Goal: Transaction & Acquisition: Book appointment/travel/reservation

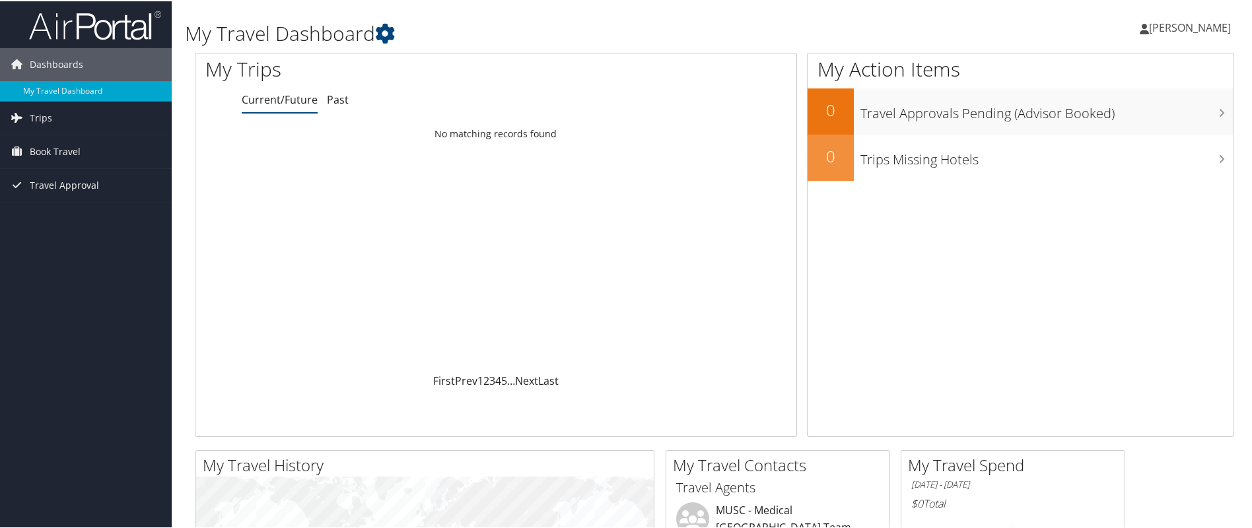
click at [1140, 27] on icon at bounding box center [1144, 27] width 9 height 11
click at [1117, 116] on link "View Travel Profile" at bounding box center [1154, 117] width 147 height 22
click at [60, 148] on span "Book Travel" at bounding box center [55, 150] width 51 height 33
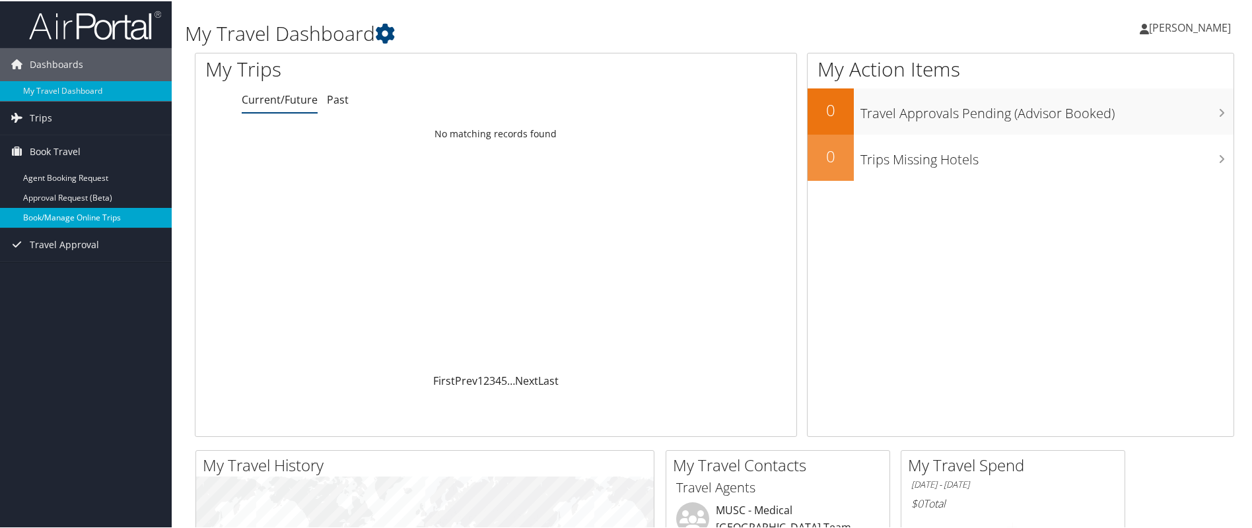
click at [69, 213] on link "Book/Manage Online Trips" at bounding box center [86, 217] width 172 height 20
click at [1140, 27] on icon at bounding box center [1144, 27] width 9 height 11
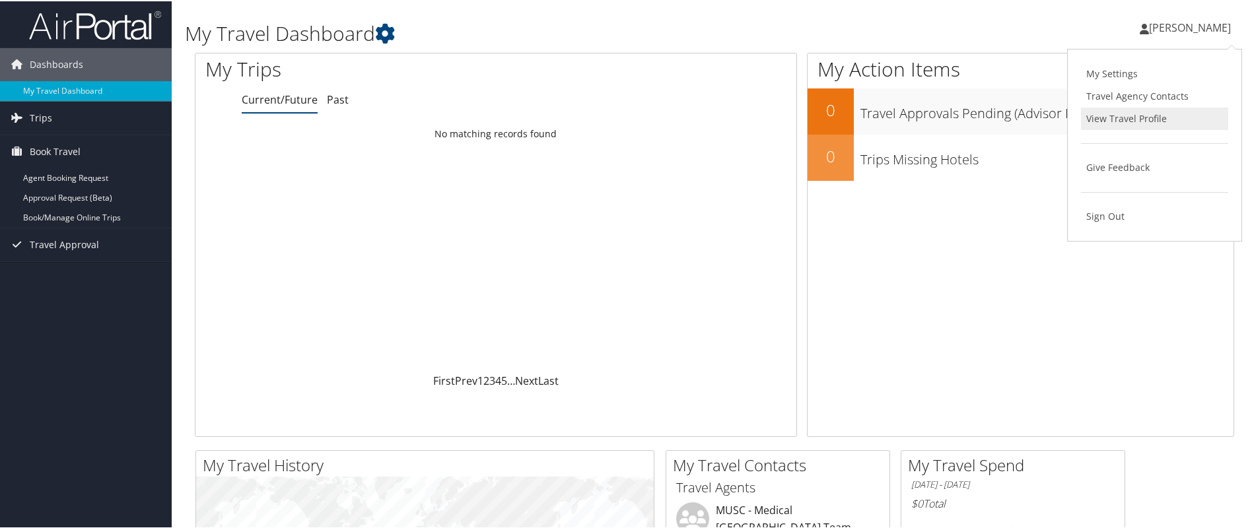
click at [1133, 118] on link "View Travel Profile" at bounding box center [1154, 117] width 147 height 22
click at [1140, 28] on icon at bounding box center [1144, 27] width 9 height 11
click at [1117, 116] on link "View Travel Profile" at bounding box center [1154, 117] width 147 height 22
click at [67, 148] on span "Book Travel" at bounding box center [55, 150] width 51 height 33
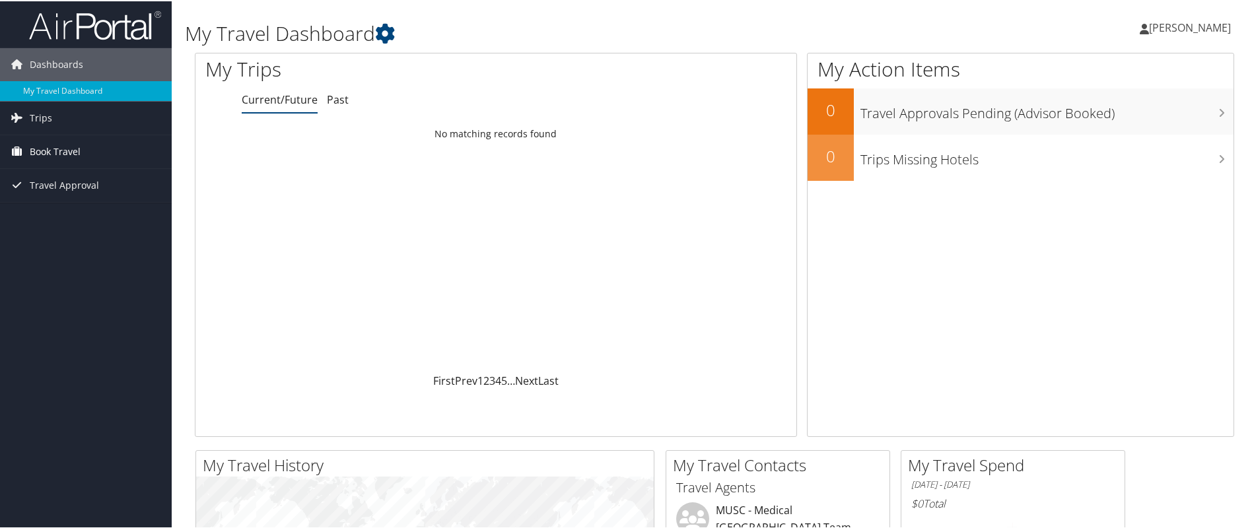
click at [49, 149] on span "Book Travel" at bounding box center [55, 150] width 51 height 33
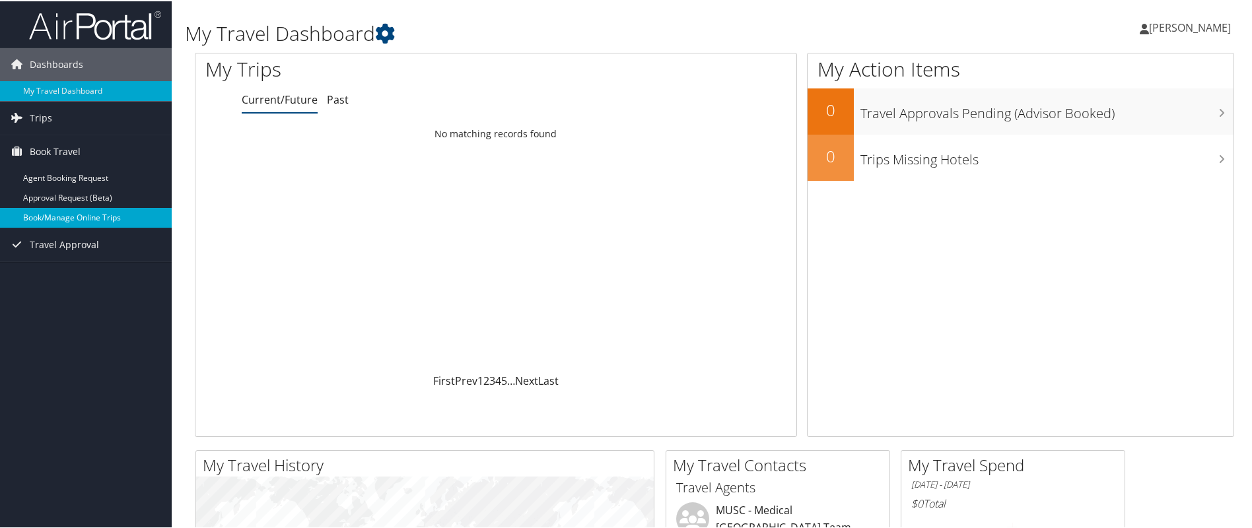
click at [60, 216] on link "Book/Manage Online Trips" at bounding box center [86, 217] width 172 height 20
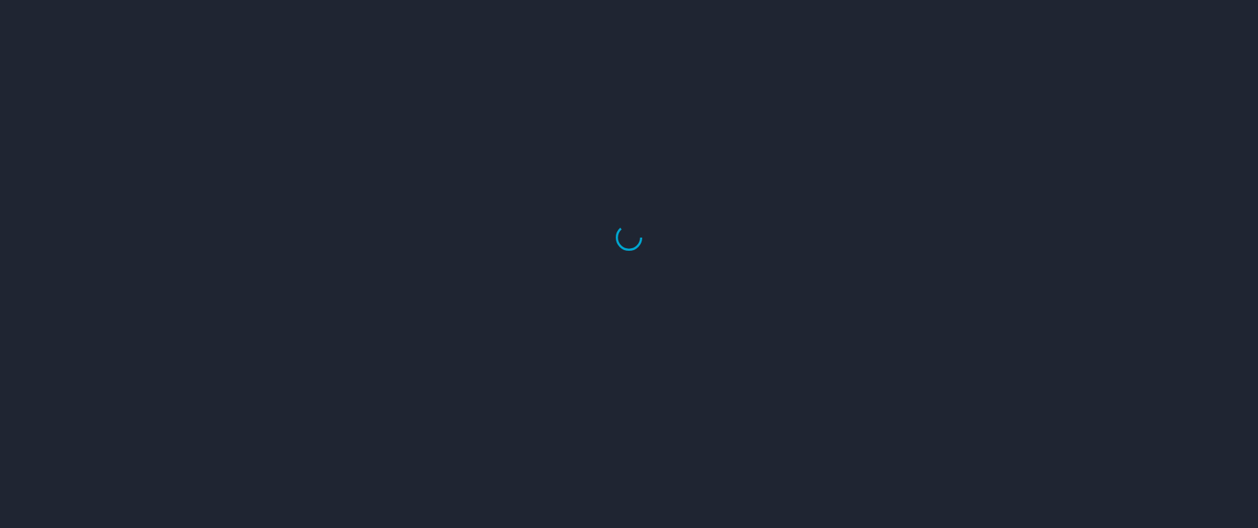
select select "US"
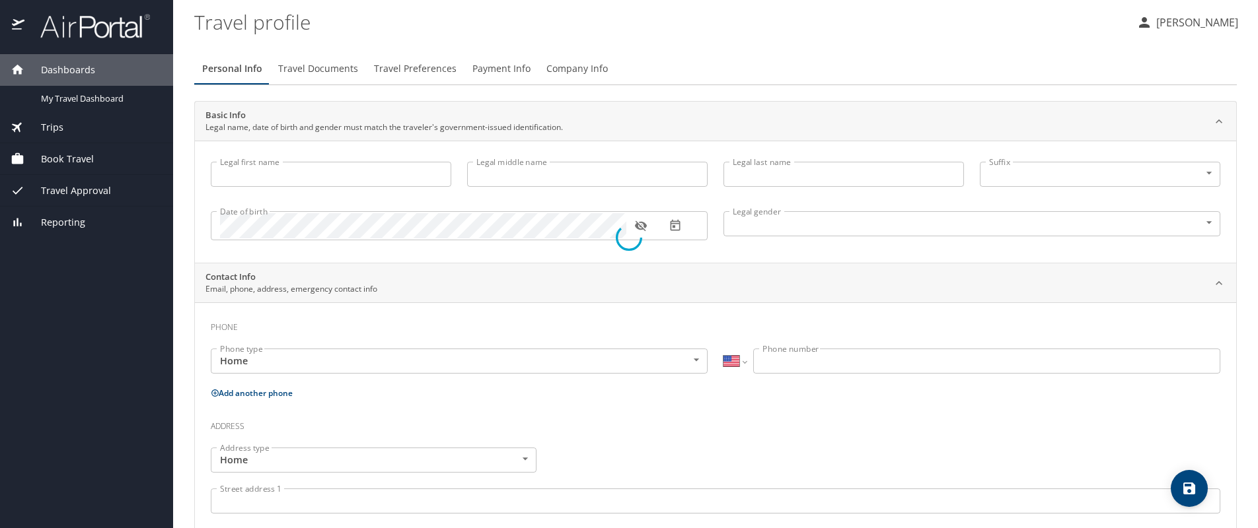
type input "Amanda"
type input "Robison"
type input "Female"
type input "Anna Raquel"
type input "Clark"
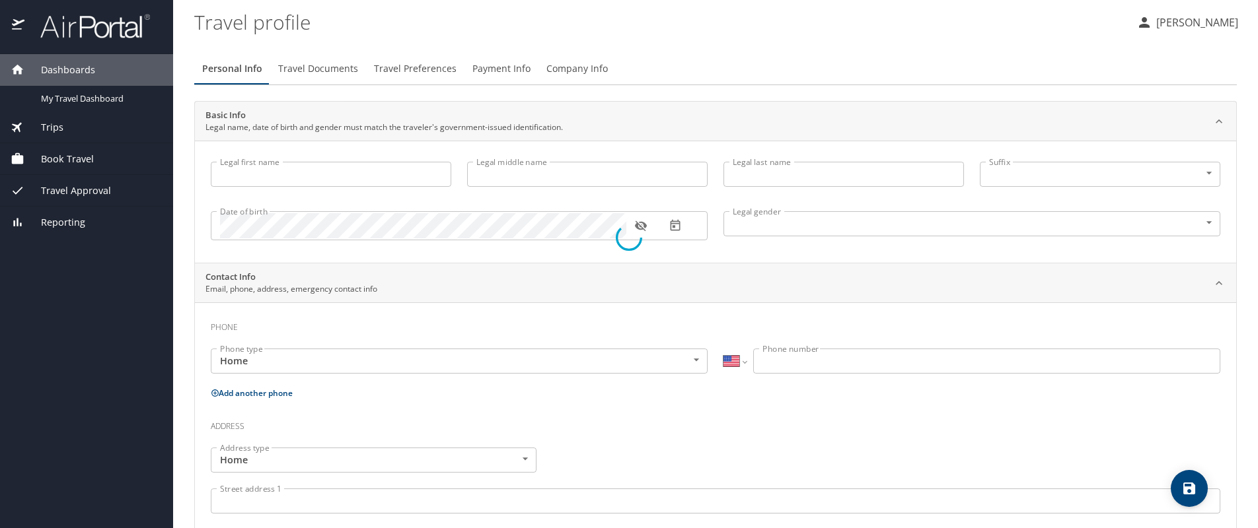
type input "(843) 270-4122"
type input "annarclark14@gmail.com"
select select "US"
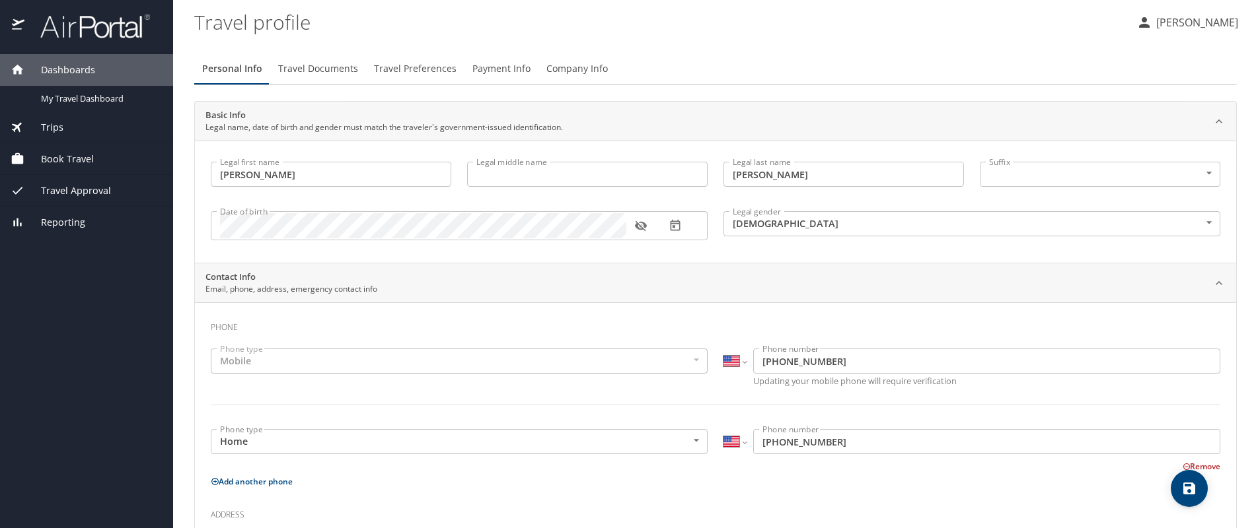
click at [1139, 20] on icon "button" at bounding box center [1144, 22] width 11 height 11
click at [1048, 44] on div at bounding box center [629, 264] width 1258 height 528
click at [1136, 22] on icon "button" at bounding box center [1144, 23] width 16 height 16
click at [1138, 46] on li "My settings" at bounding box center [1177, 52] width 135 height 24
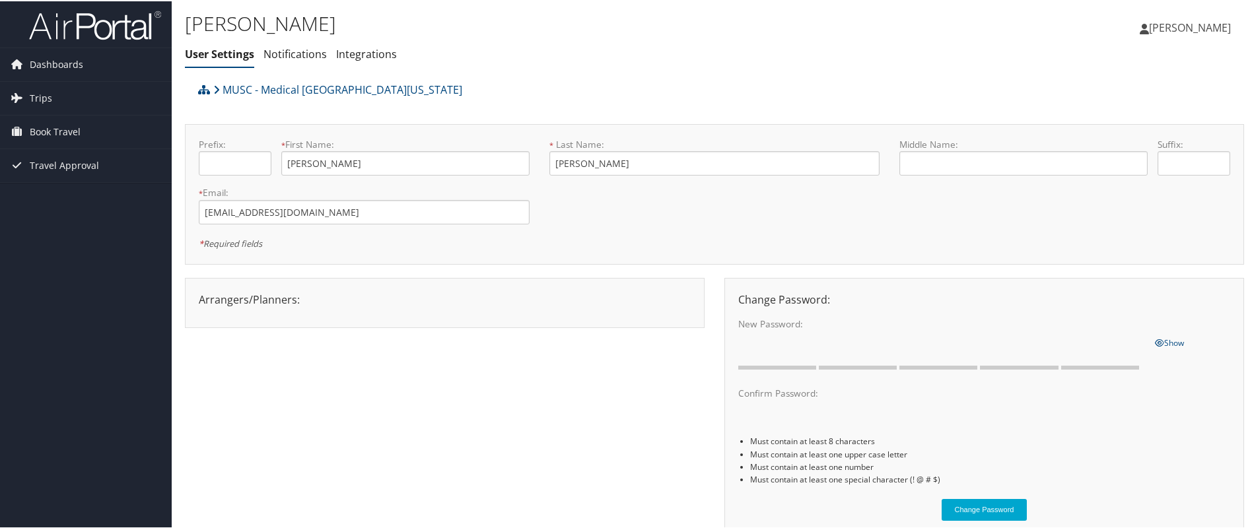
click at [1141, 28] on icon at bounding box center [1144, 27] width 9 height 11
click at [991, 60] on div "[PERSON_NAME] User Settings Notifications Integrations User Settings Notificati…" at bounding box center [715, 37] width 1086 height 75
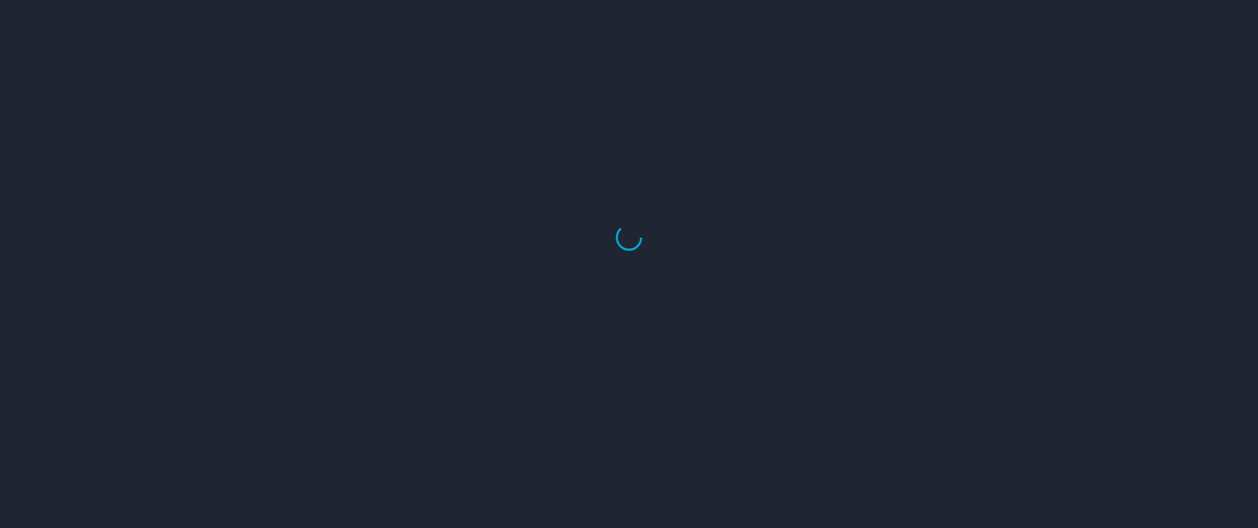
select select "US"
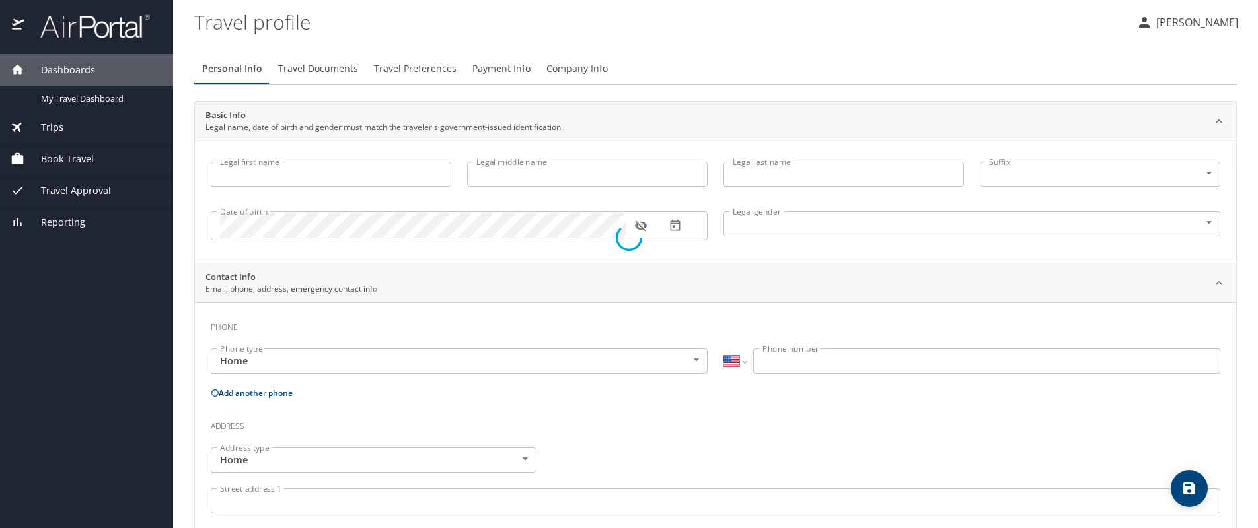
select select "US"
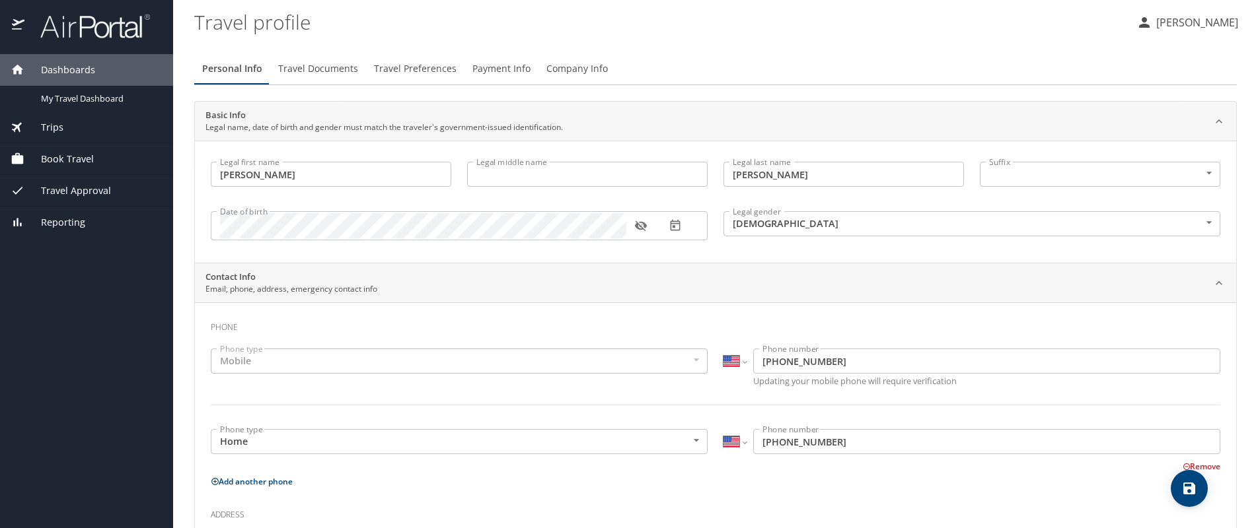
type input "[PERSON_NAME]"
type input "[DEMOGRAPHIC_DATA]"
type input "[PERSON_NAME] [PERSON_NAME]"
type input "[PERSON_NAME]"
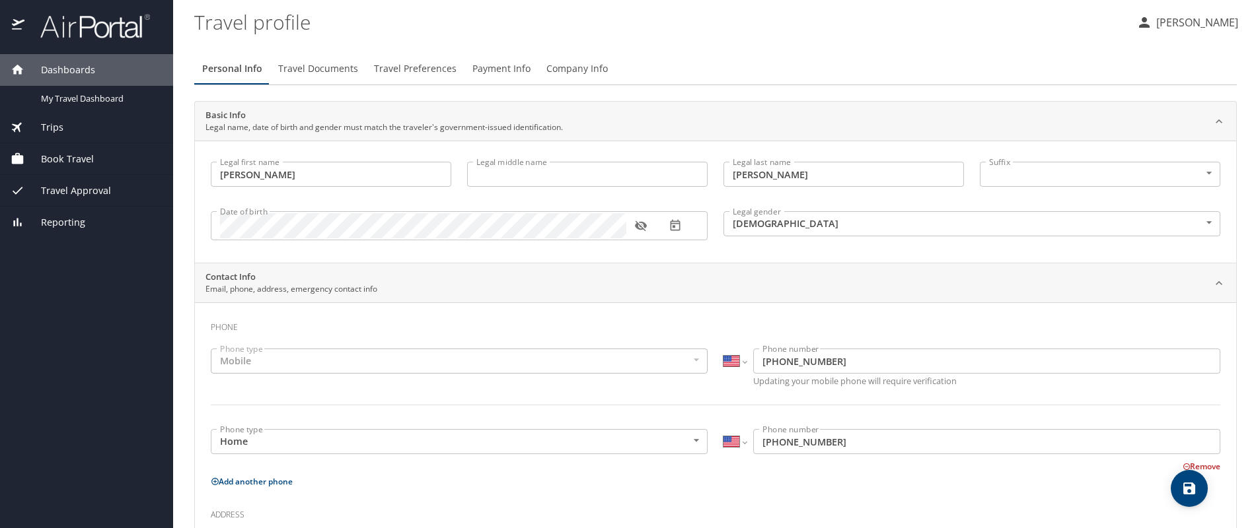
type input "[PHONE_NUMBER]"
type input "[EMAIL_ADDRESS][DOMAIN_NAME]"
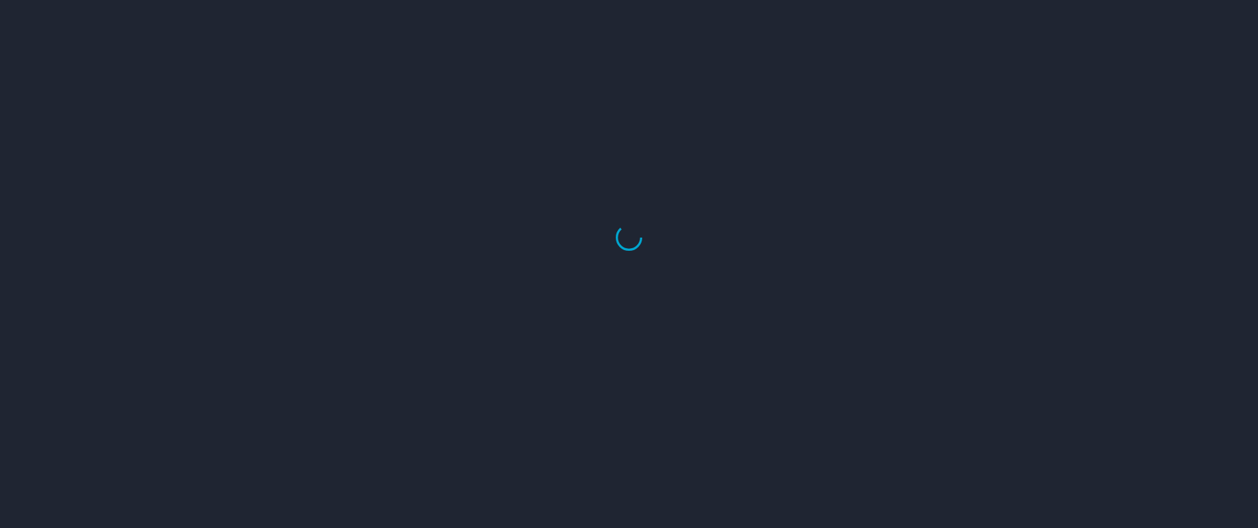
select select "US"
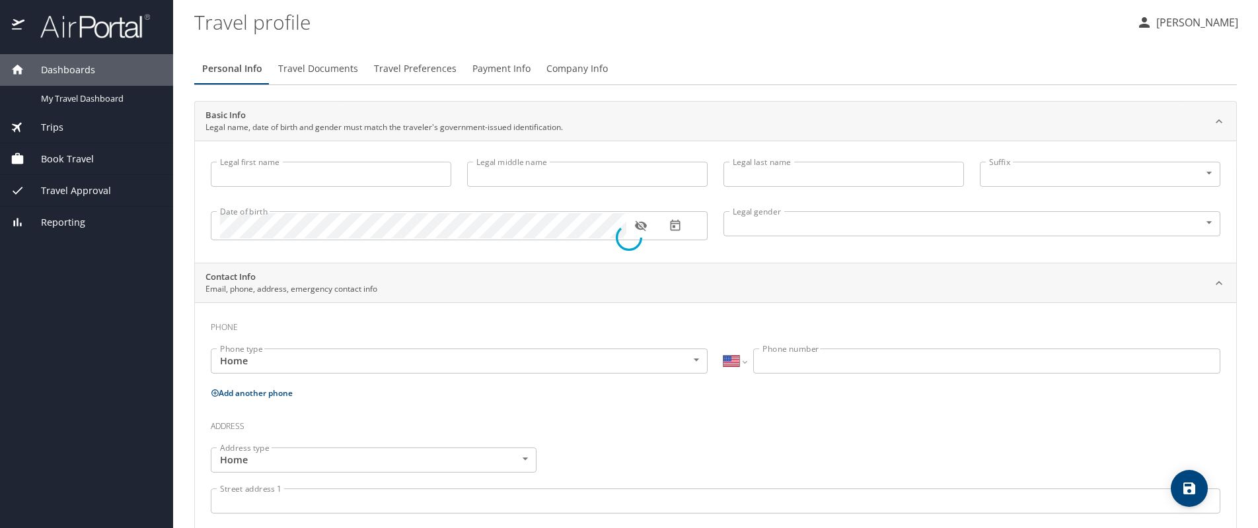
type input "[PERSON_NAME]"
type input "[DEMOGRAPHIC_DATA]"
type input "[PERSON_NAME] [PERSON_NAME]"
type input "[PERSON_NAME]"
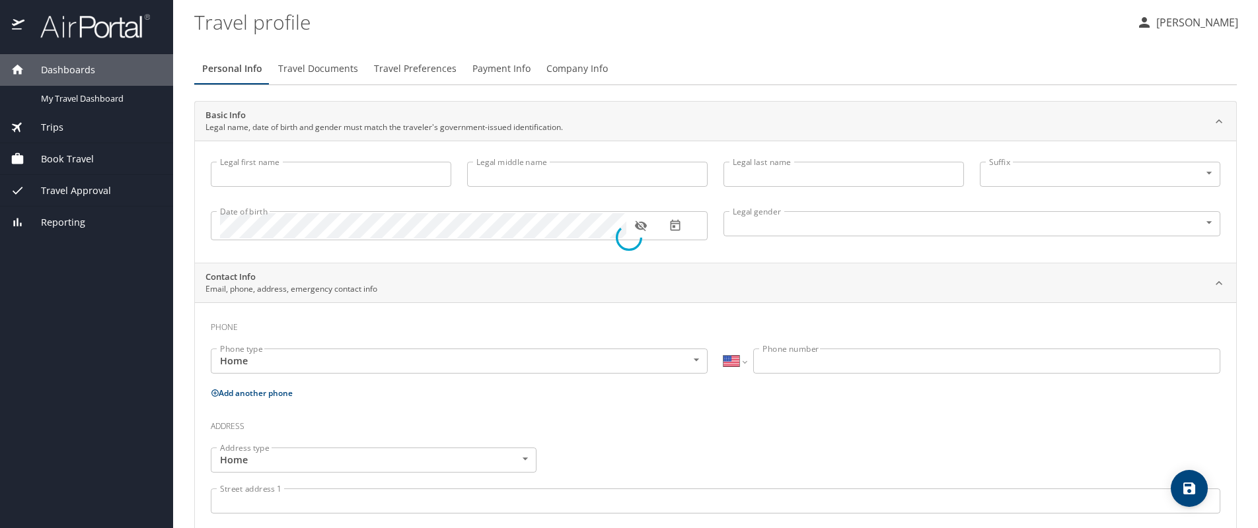
type input "(843) 270-4122"
type input "annarclark14@gmail.com"
select select "US"
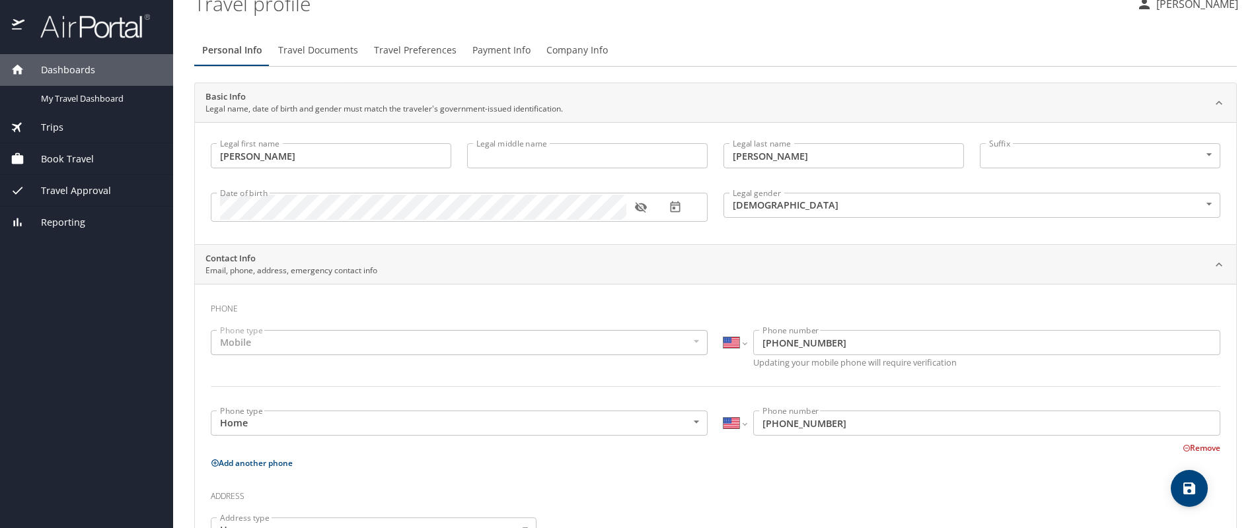
scroll to position [4, 0]
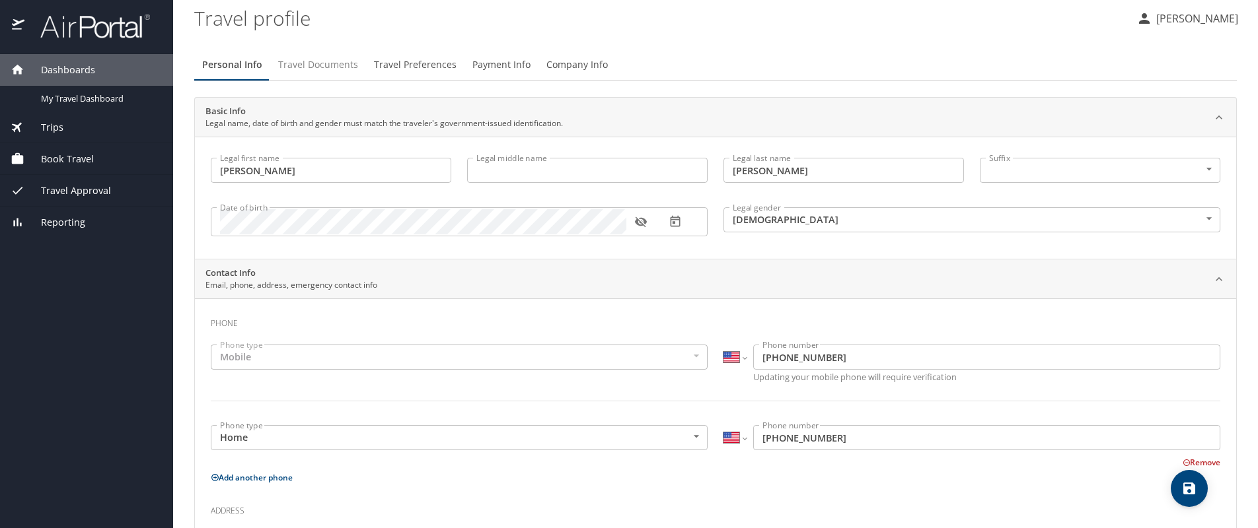
click at [324, 64] on span "Travel Documents" at bounding box center [318, 65] width 80 height 17
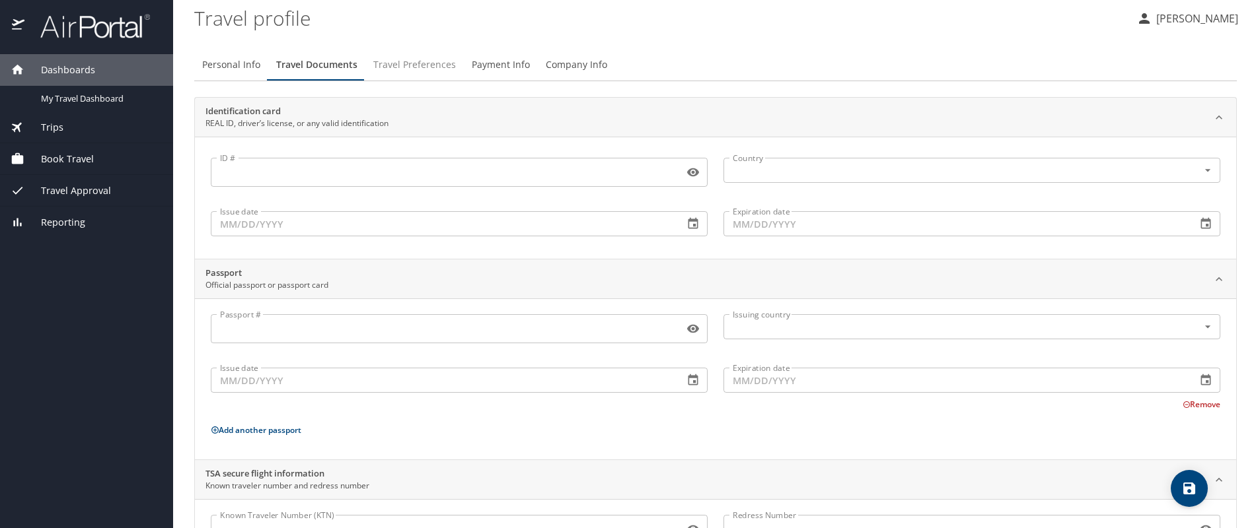
click at [400, 65] on span "Travel Preferences" at bounding box center [414, 65] width 83 height 17
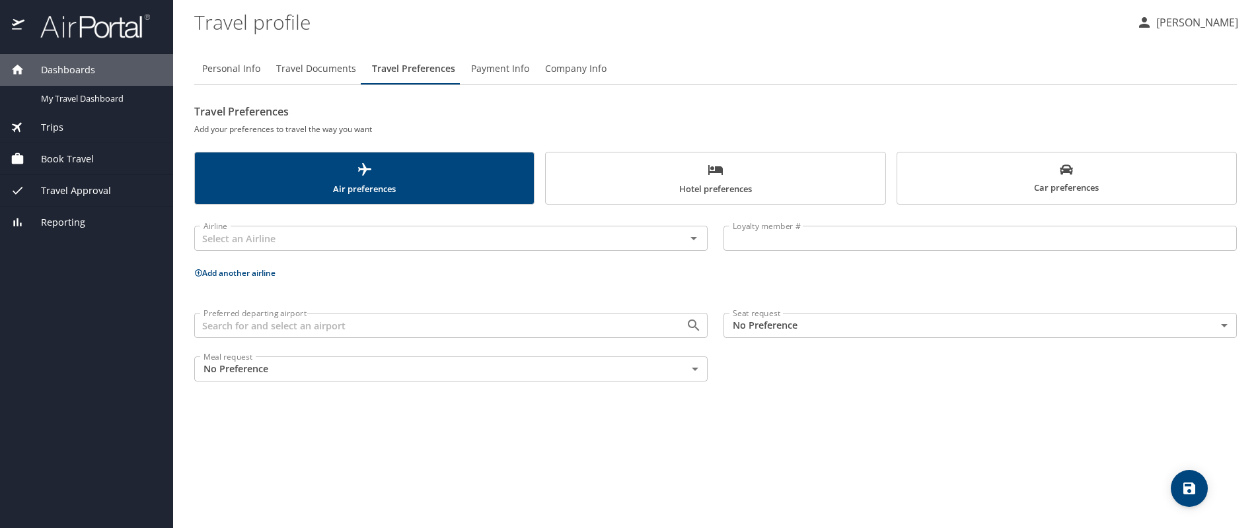
scroll to position [0, 0]
click at [505, 66] on span "Payment Info" at bounding box center [500, 69] width 58 height 17
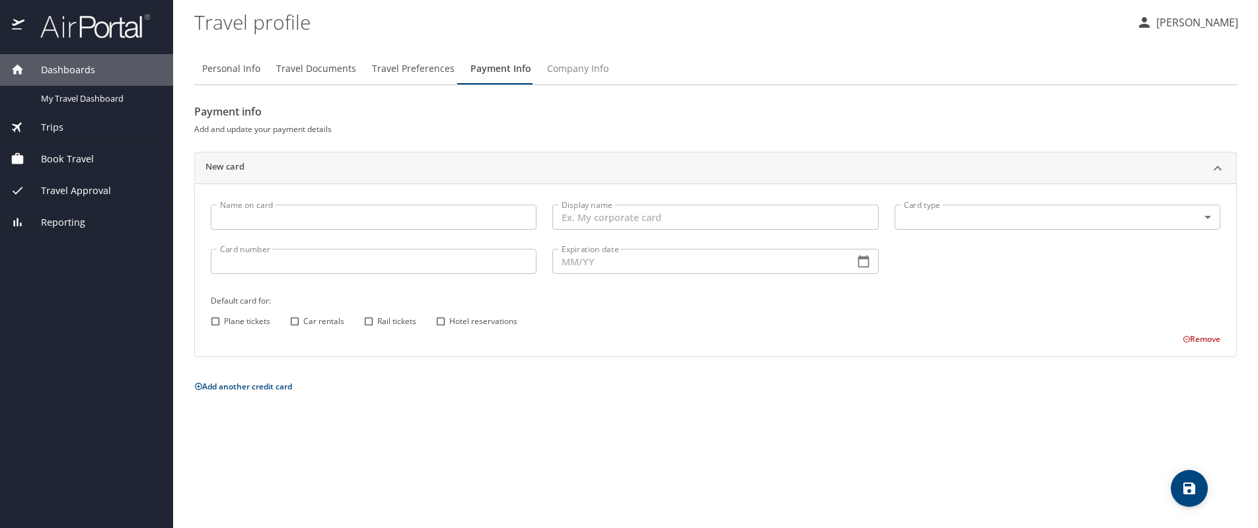
click at [558, 69] on span "Company Info" at bounding box center [577, 69] width 61 height 17
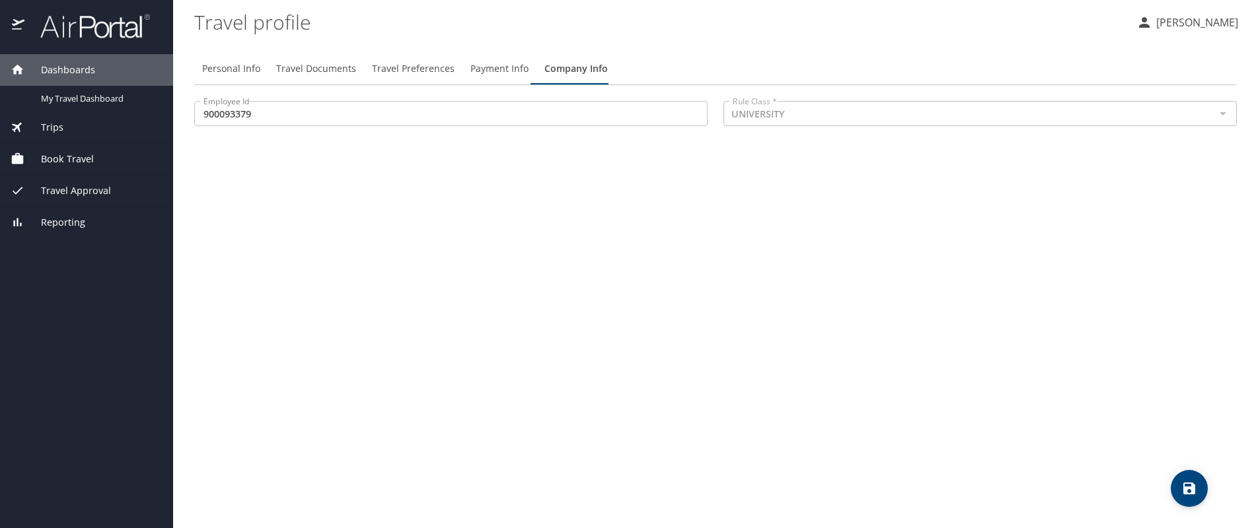
click at [1223, 114] on div at bounding box center [1221, 113] width 17 height 18
click at [245, 68] on span "Personal Info" at bounding box center [231, 69] width 58 height 17
select select "US"
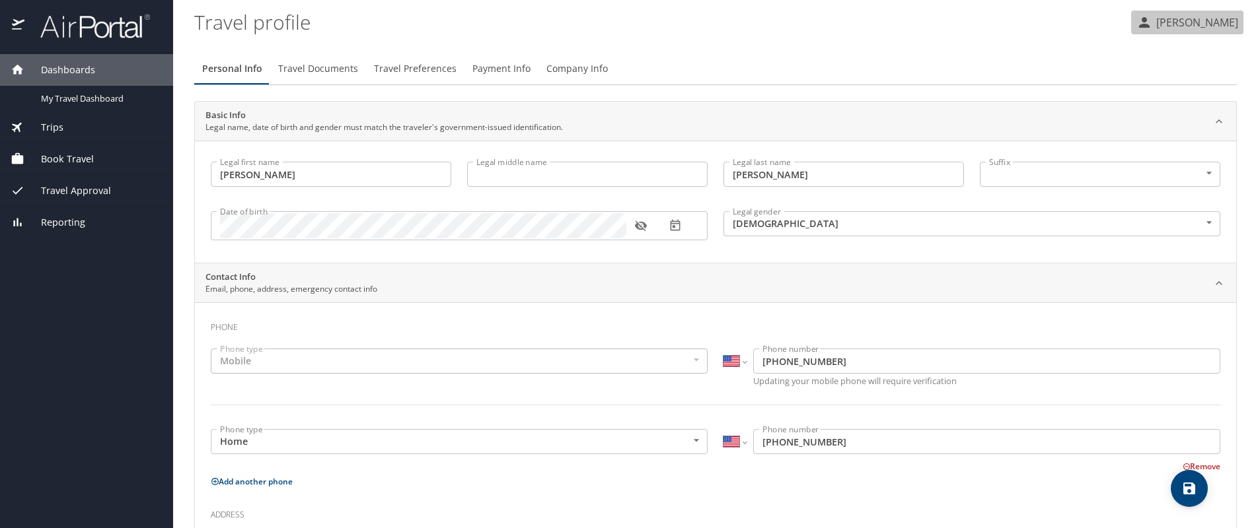
click at [1166, 18] on p "[PERSON_NAME]" at bounding box center [1195, 23] width 86 height 16
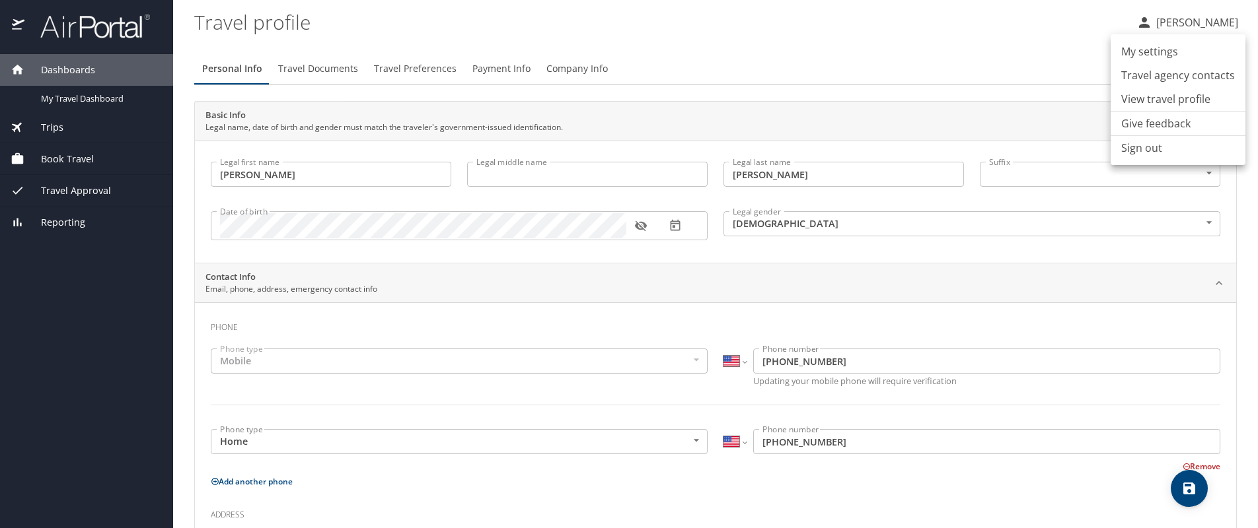
click at [1155, 48] on li "My settings" at bounding box center [1177, 52] width 135 height 24
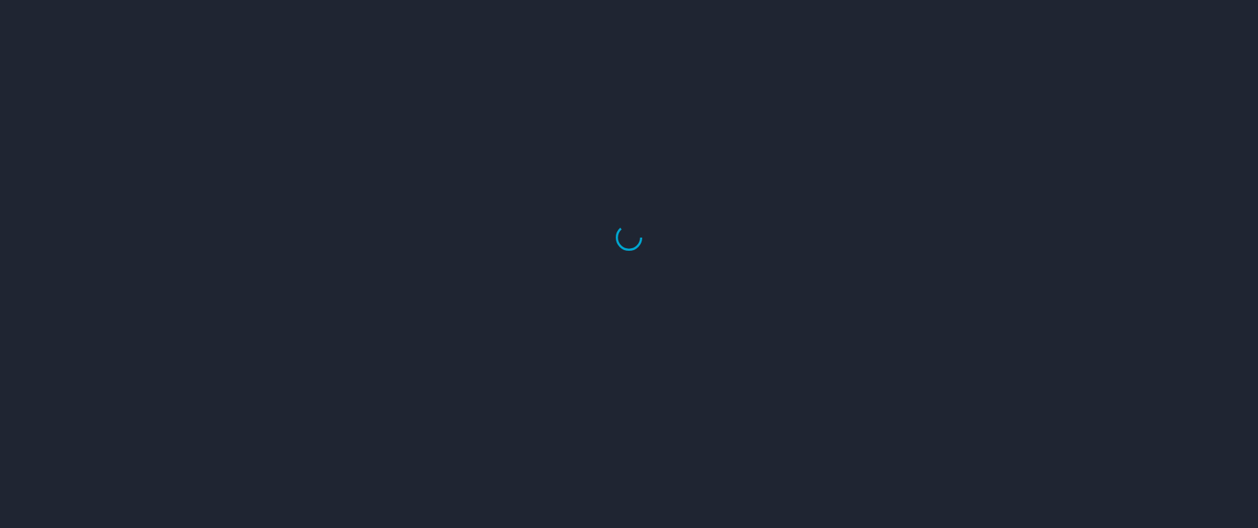
select select "US"
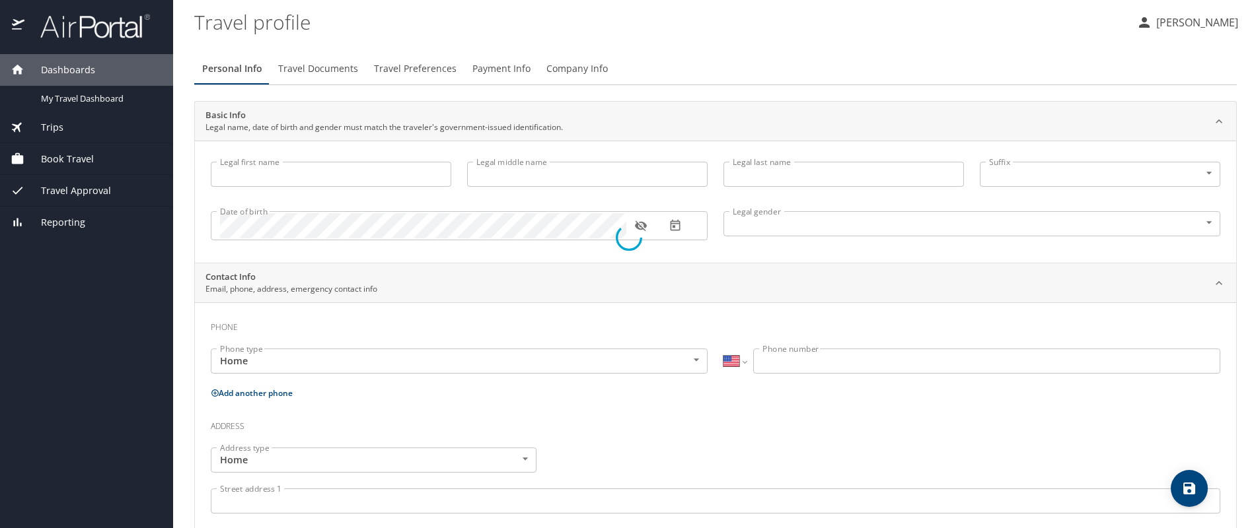
type input "[PERSON_NAME]"
type input "[DEMOGRAPHIC_DATA]"
type input "Anna Raquel"
type input "Clark"
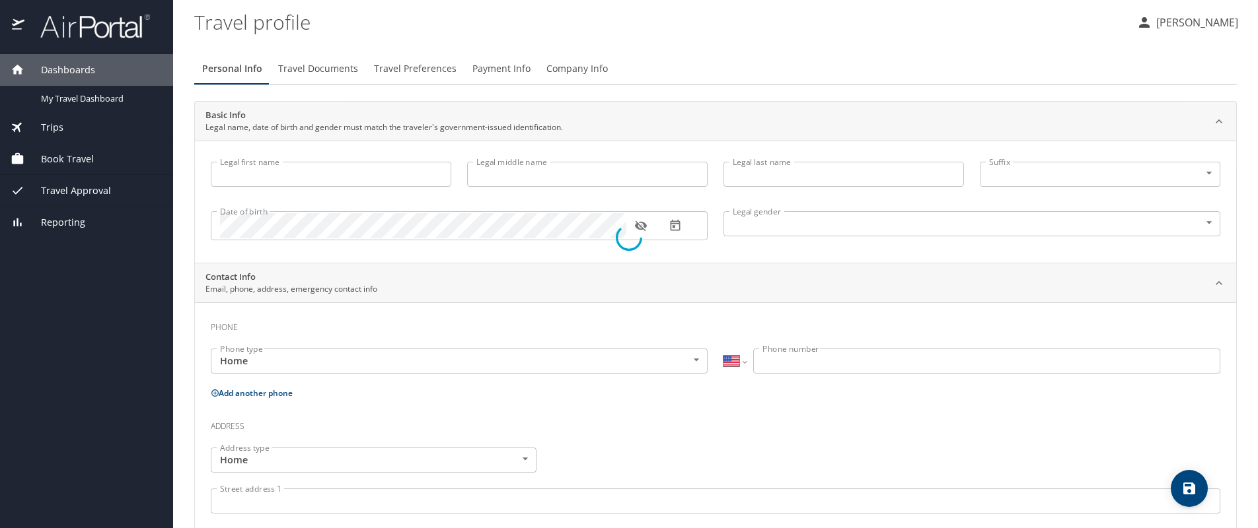
type input "(843) 270-4122"
type input "annarclark14@gmail.com"
select select "US"
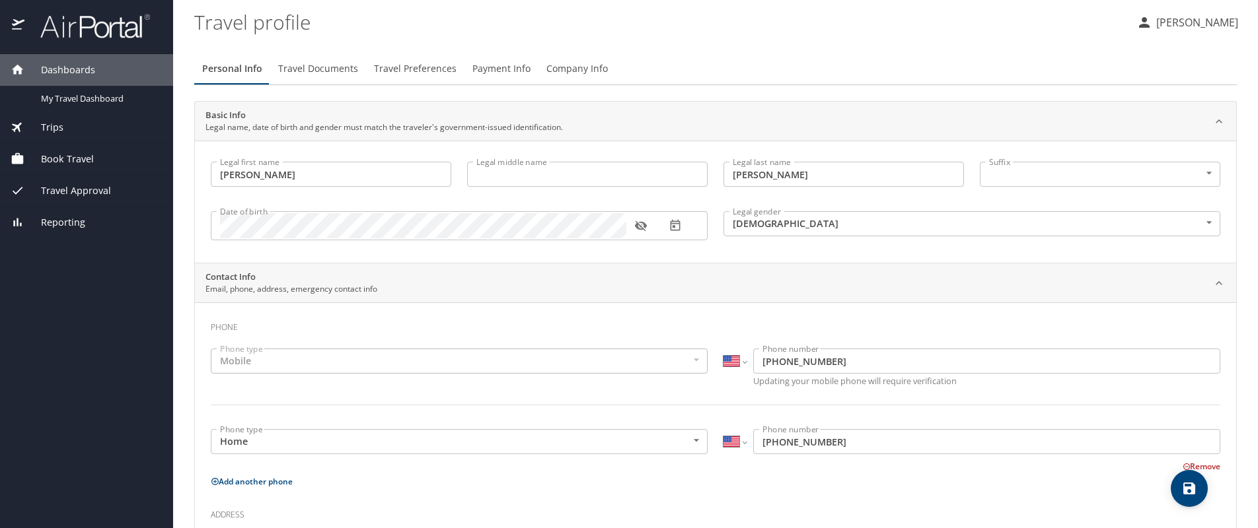
click at [572, 66] on span "Company Info" at bounding box center [576, 69] width 61 height 17
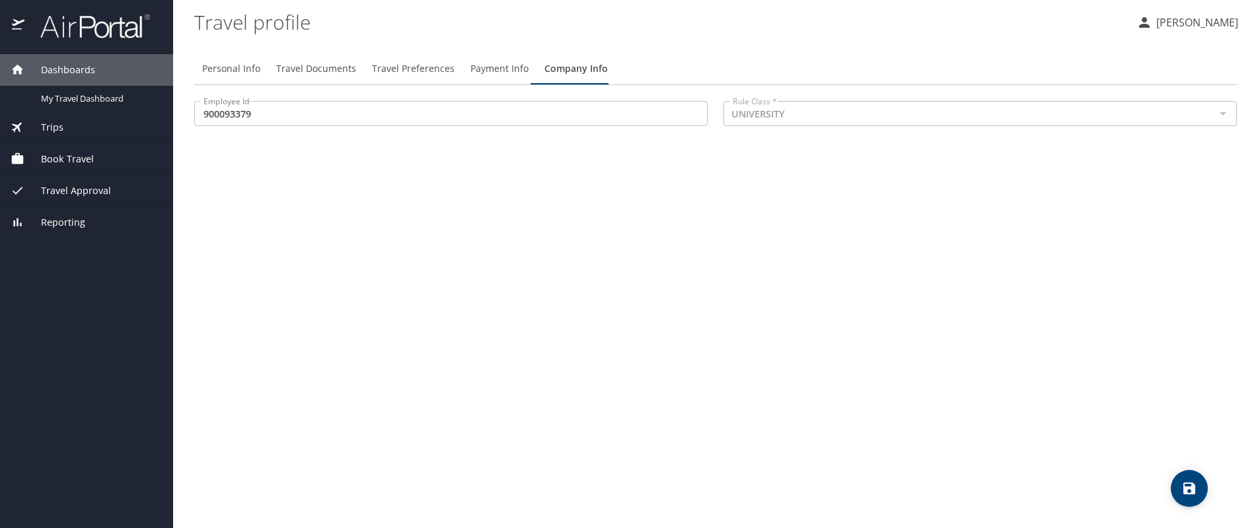
click at [497, 69] on span "Payment Info" at bounding box center [499, 69] width 58 height 17
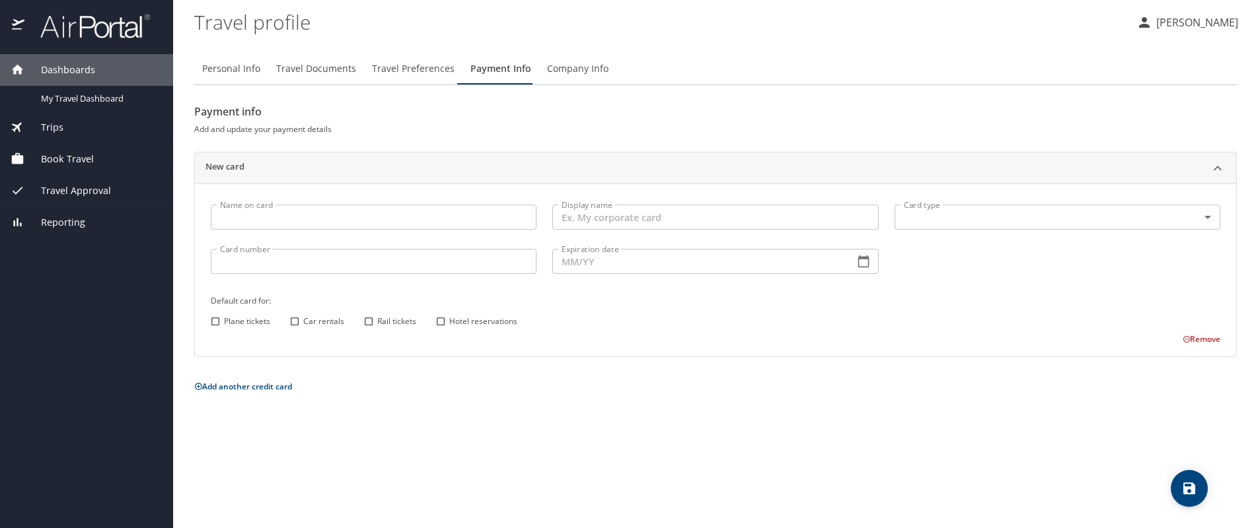
click at [413, 68] on span "Travel Preferences" at bounding box center [413, 69] width 83 height 17
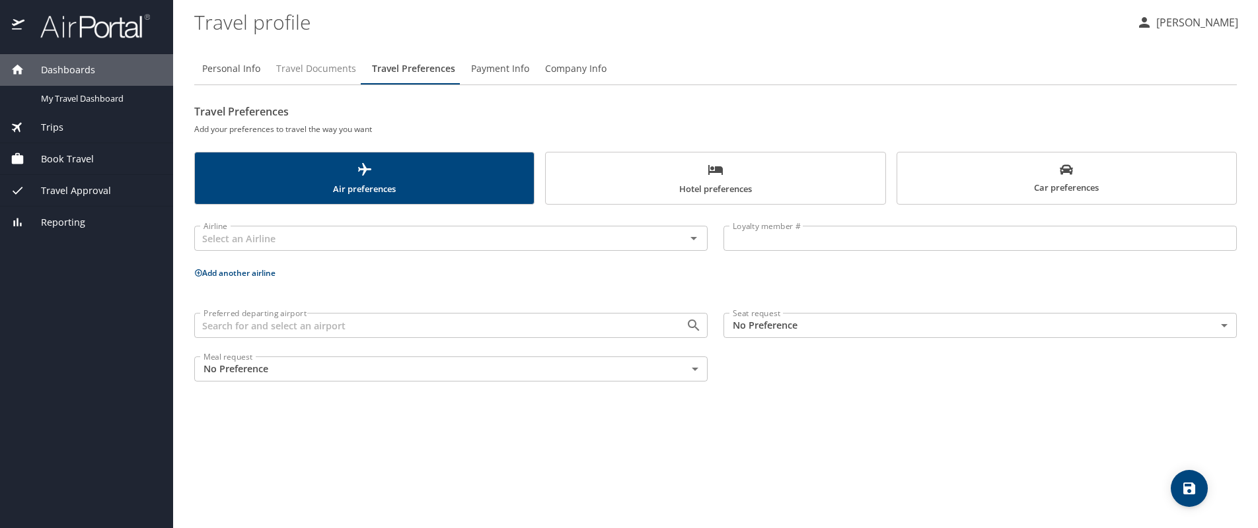
click at [332, 69] on span "Travel Documents" at bounding box center [316, 69] width 80 height 17
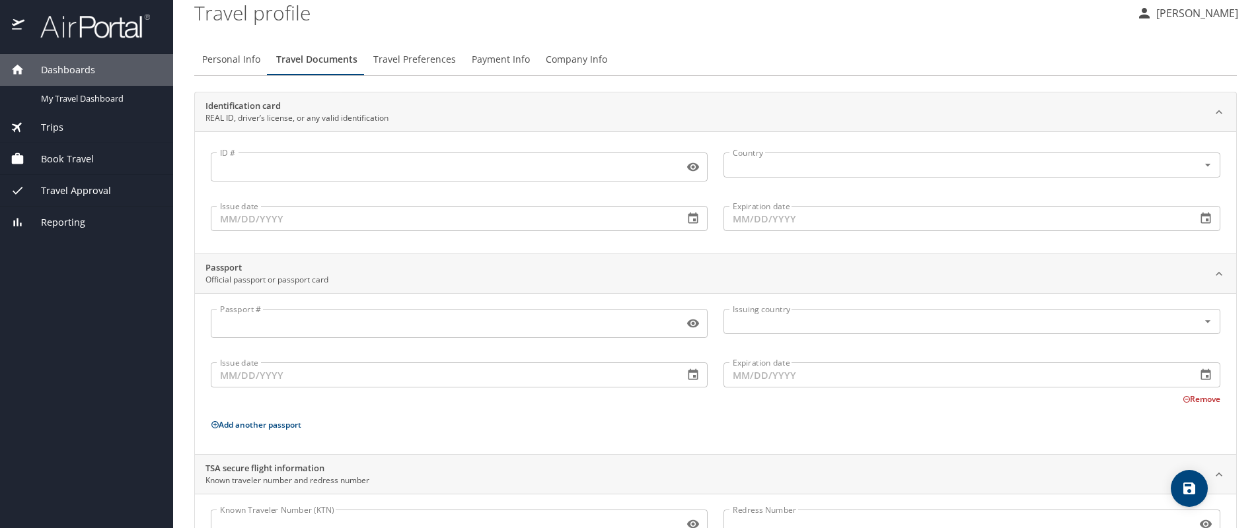
scroll to position [9, 0]
click at [250, 61] on span "Personal Info" at bounding box center [231, 60] width 58 height 17
select select "US"
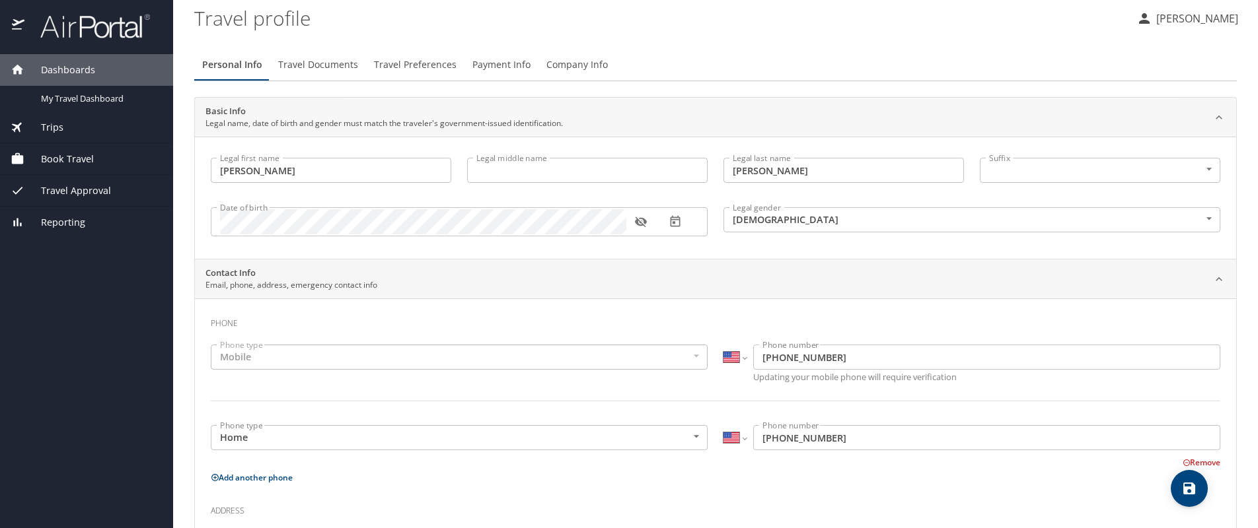
scroll to position [0, 0]
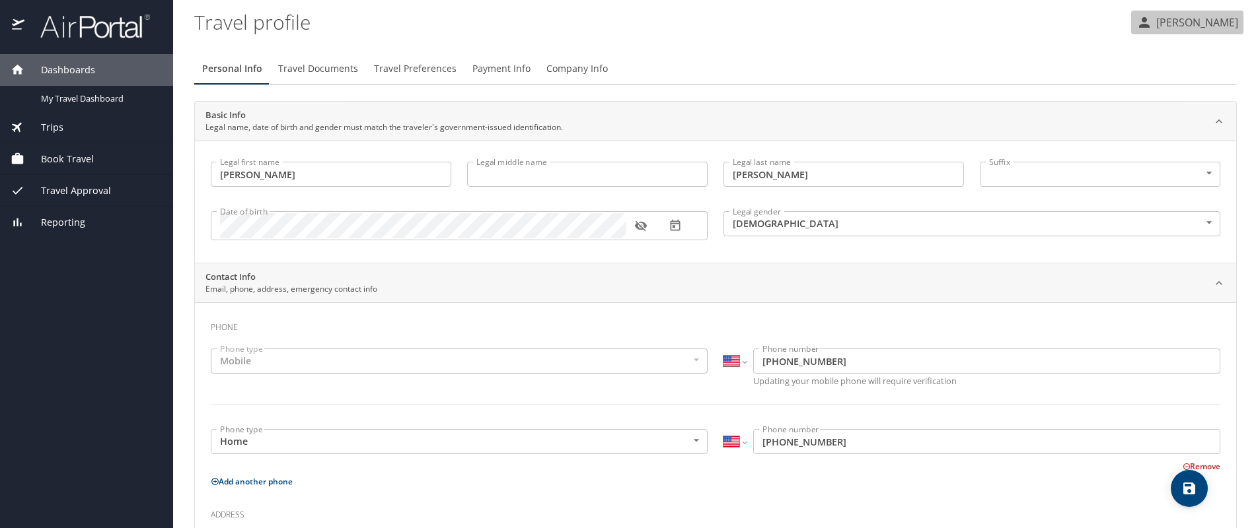
click at [1152, 24] on p "[PERSON_NAME]" at bounding box center [1195, 23] width 86 height 16
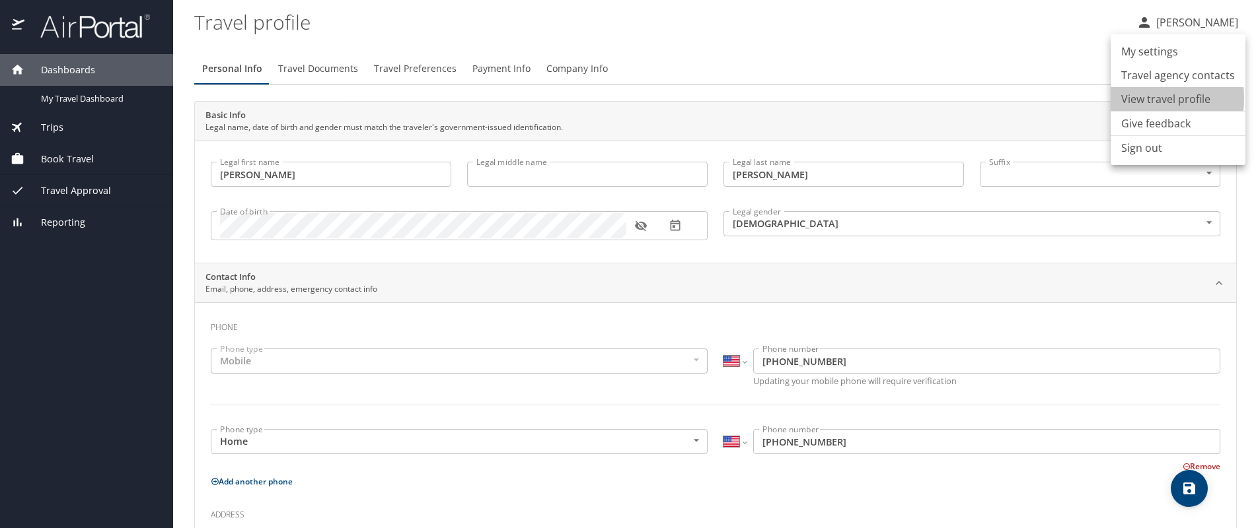
click at [1139, 98] on li "View travel profile" at bounding box center [1177, 99] width 135 height 24
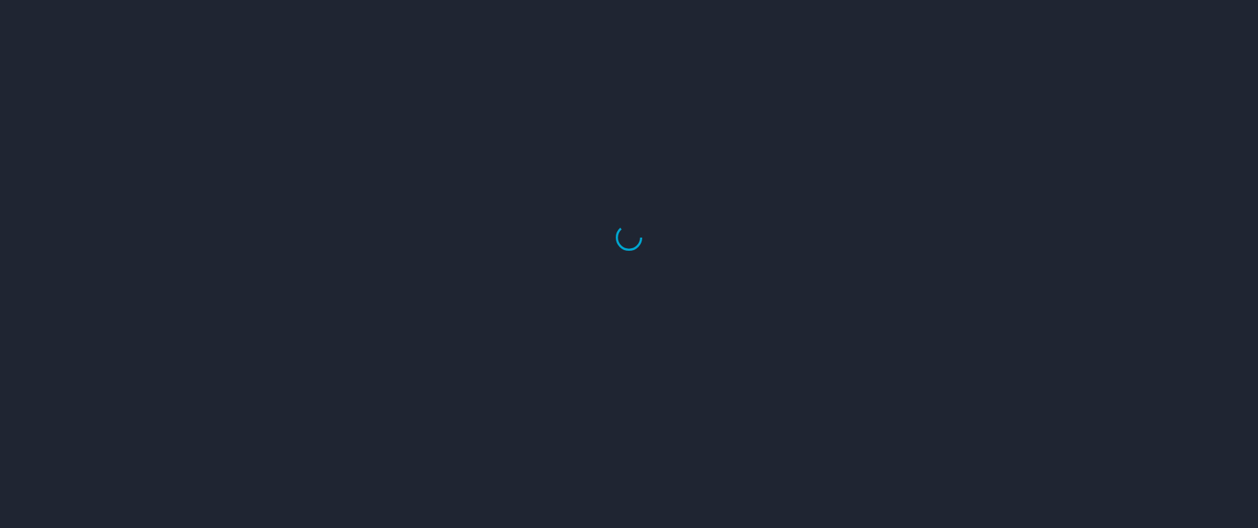
select select "US"
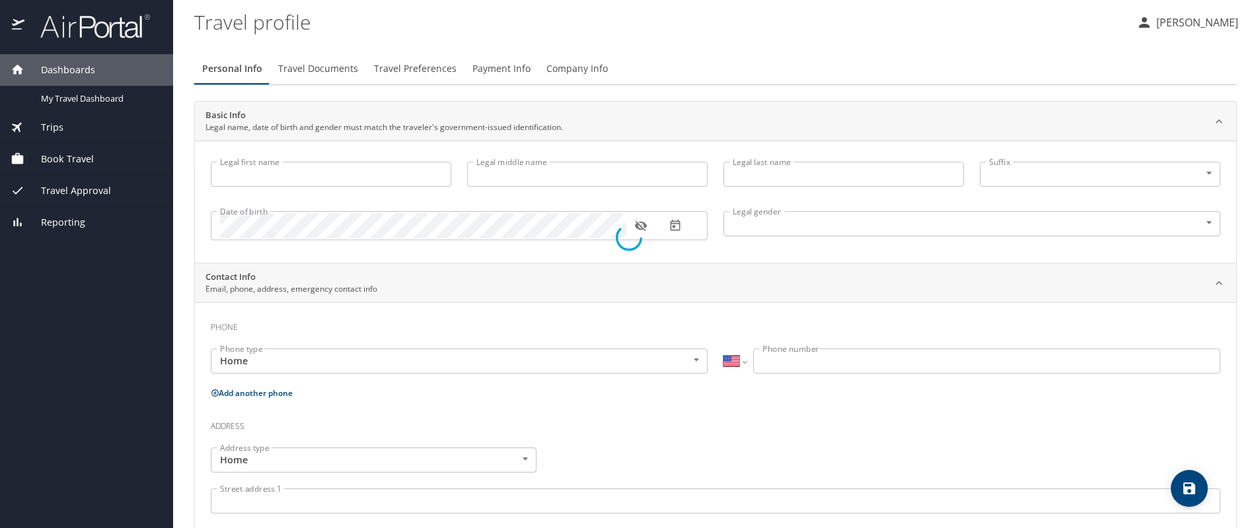
type input "Amanda"
type input "Robison"
type input "Female"
type input "Anna Raquel"
type input "Clark"
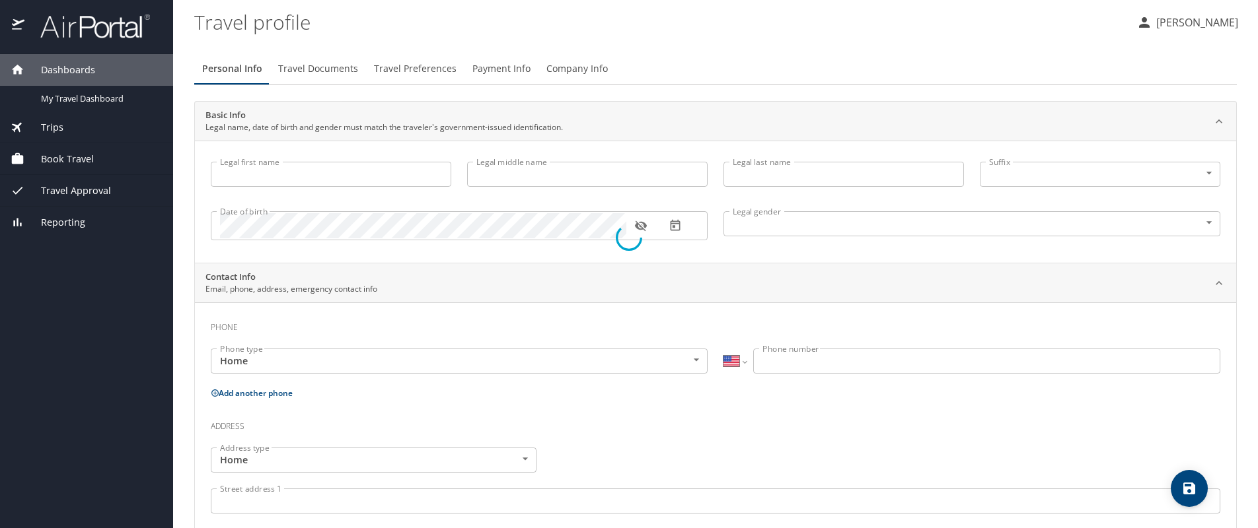
type input "(843) 270-4122"
type input "annarclark14@gmail.com"
select select "US"
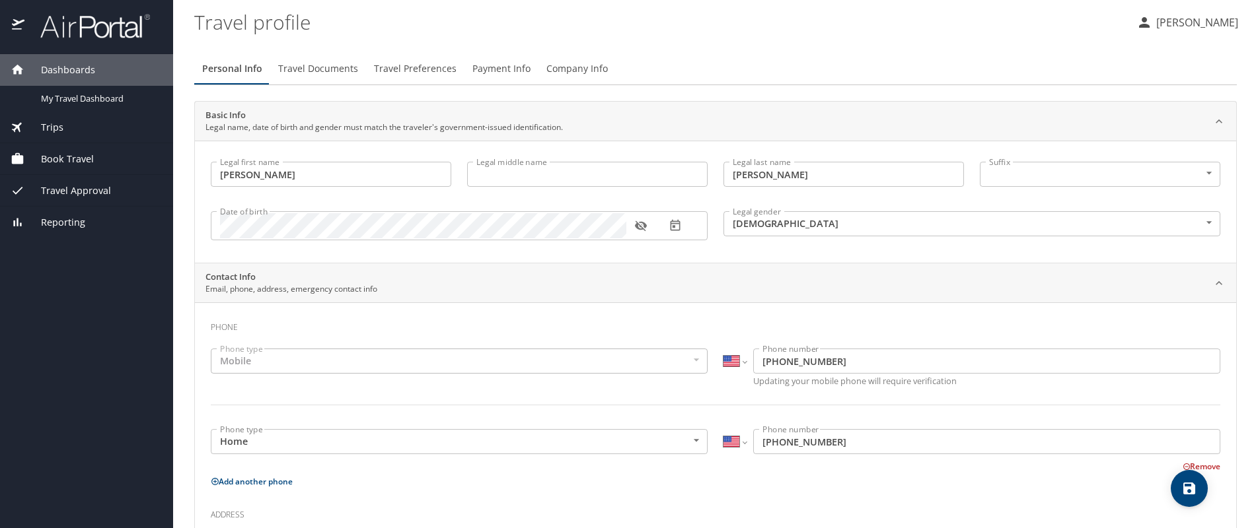
click at [1136, 23] on icon "button" at bounding box center [1144, 23] width 16 height 16
click at [1136, 23] on div at bounding box center [629, 264] width 1258 height 528
click at [1136, 23] on icon "button" at bounding box center [1144, 23] width 16 height 16
click at [1146, 75] on li "Travel agency contacts" at bounding box center [1177, 75] width 135 height 24
